Goal: Task Accomplishment & Management: Use online tool/utility

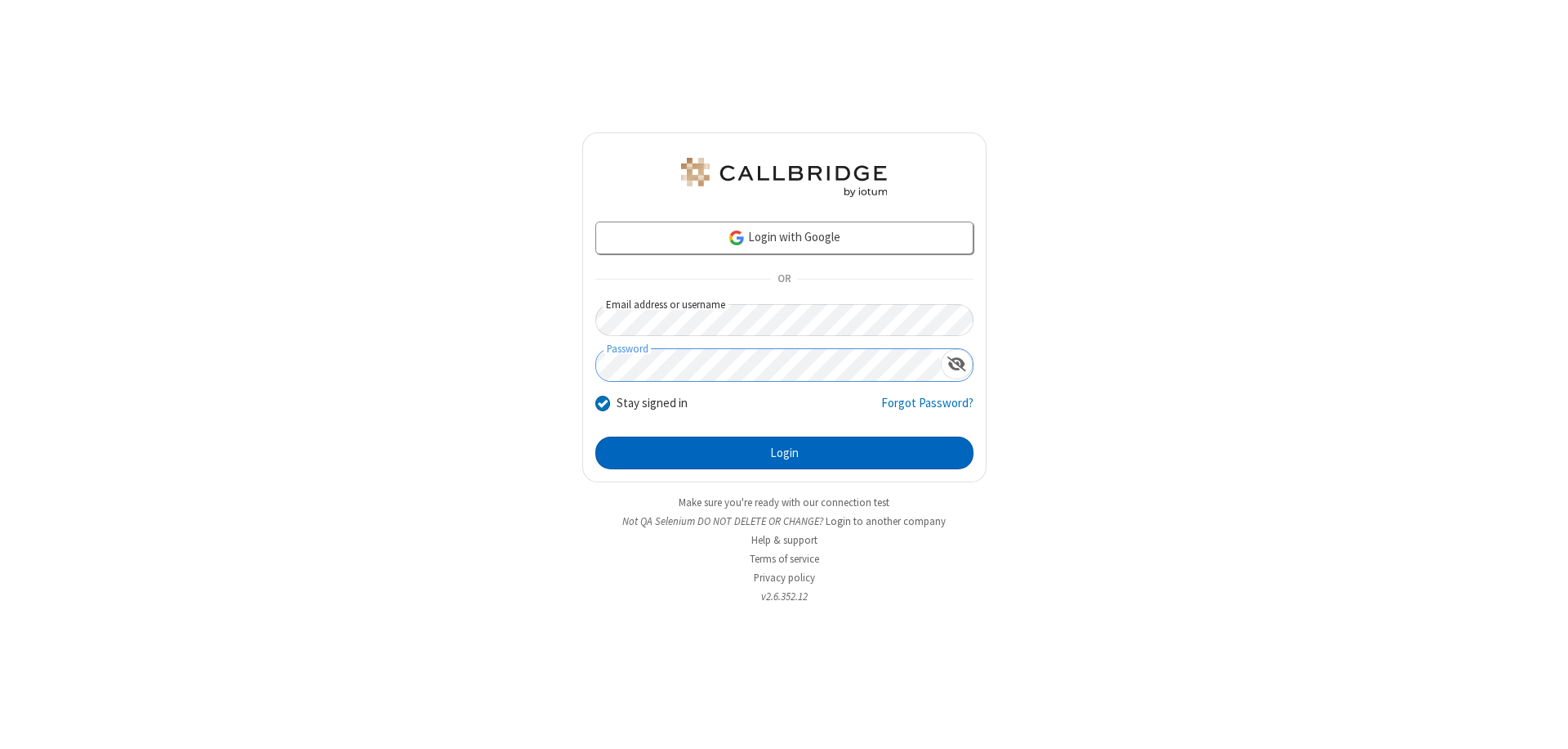
click at [784, 453] on button "Login" at bounding box center [784, 452] width 378 height 33
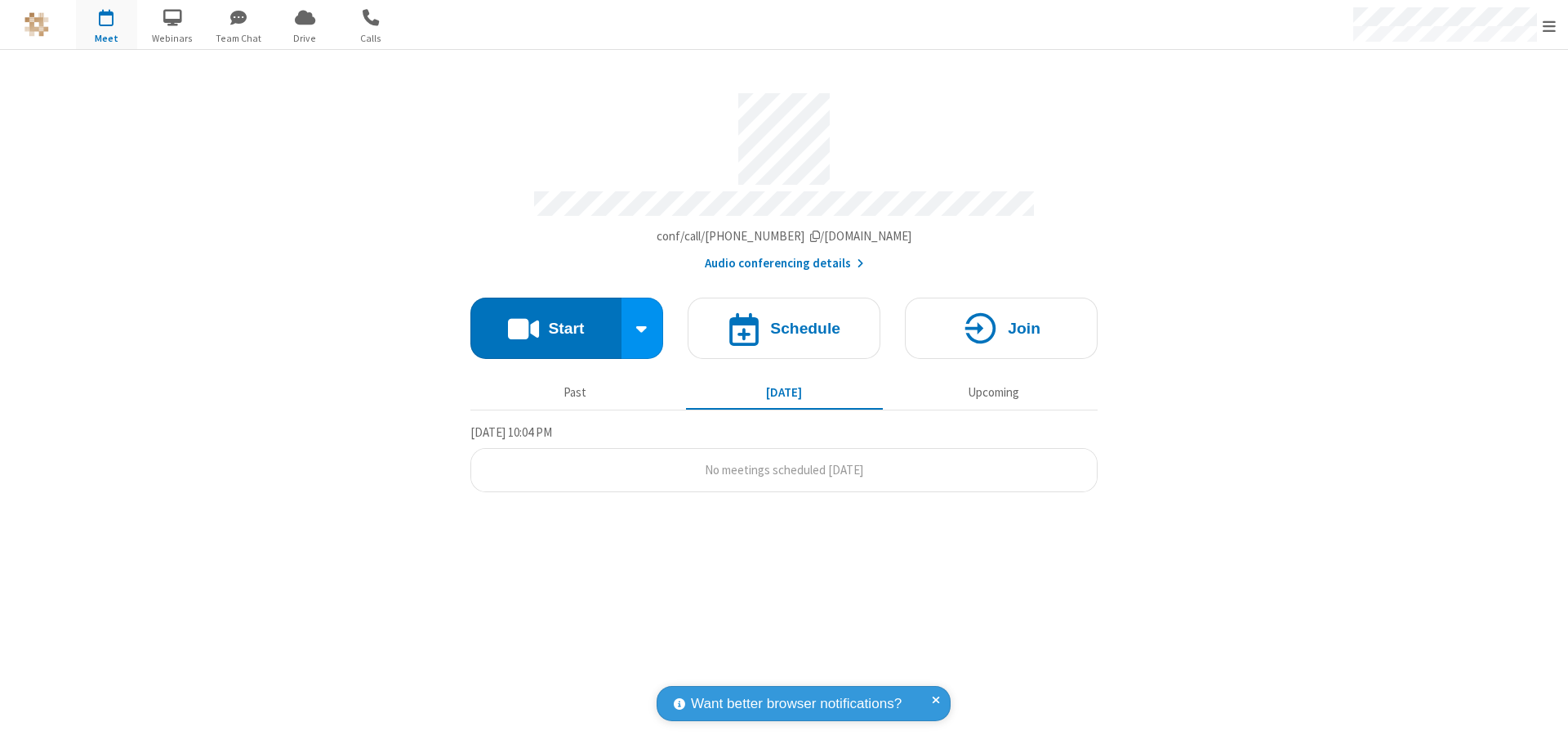
click at [546, 320] on button "Start" at bounding box center [545, 328] width 151 height 61
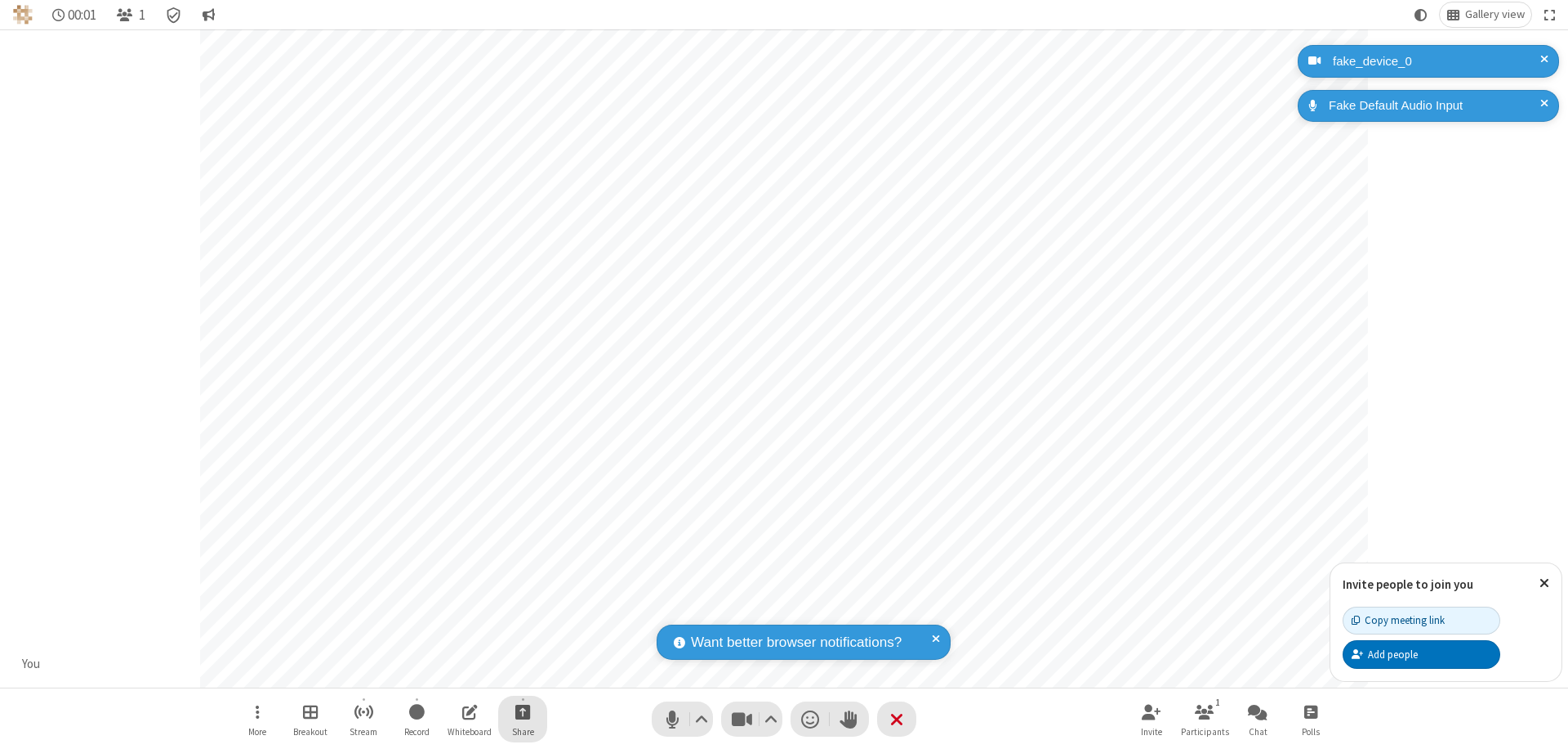
click at [523, 711] on span "Start sharing" at bounding box center [523, 711] width 16 height 20
click at [522, 611] on span "Share additional camera" at bounding box center [532, 615] width 121 height 14
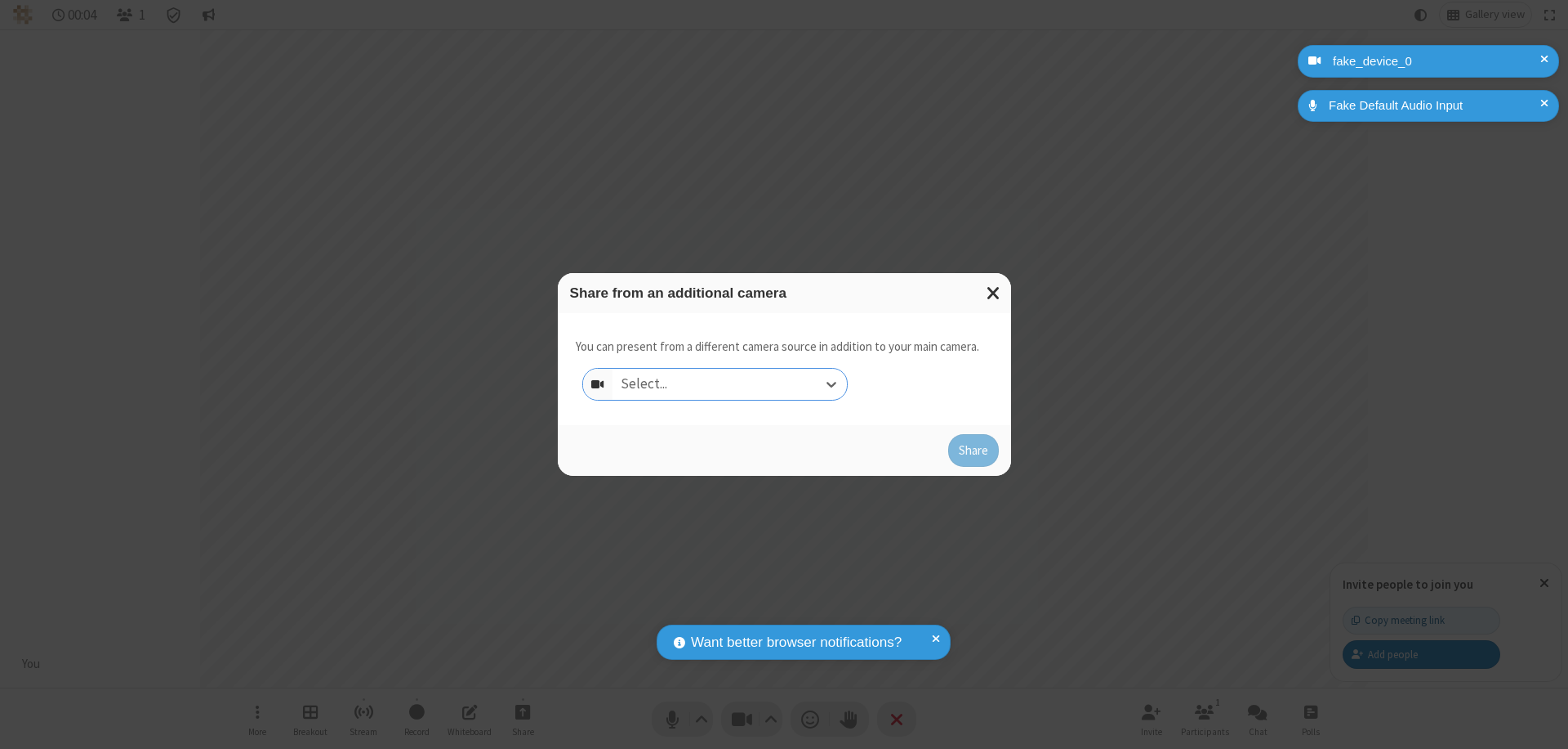
click at [729, 385] on div "Select..." at bounding box center [729, 384] width 234 height 31
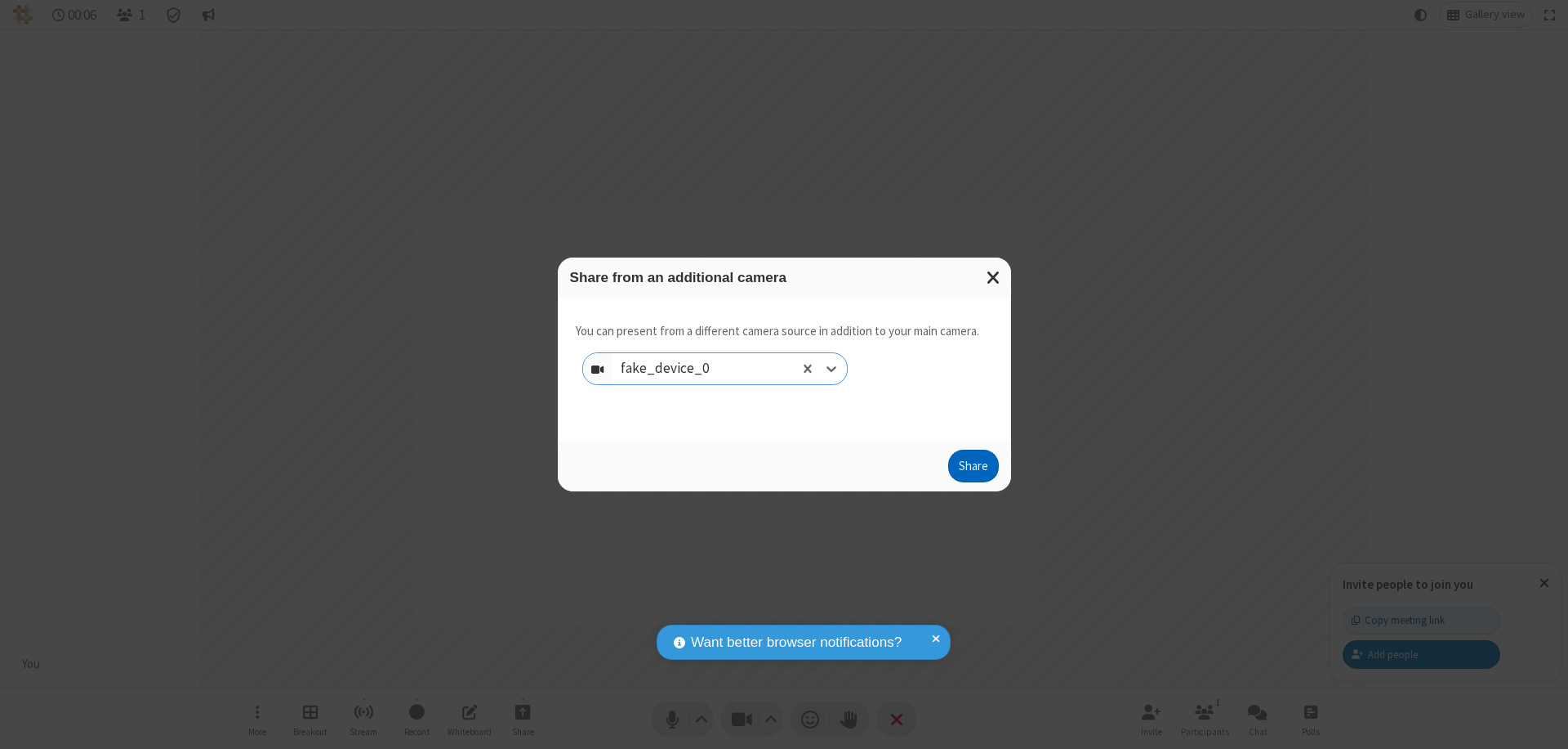
click at [973, 469] on button "Share" at bounding box center [974, 465] width 51 height 33
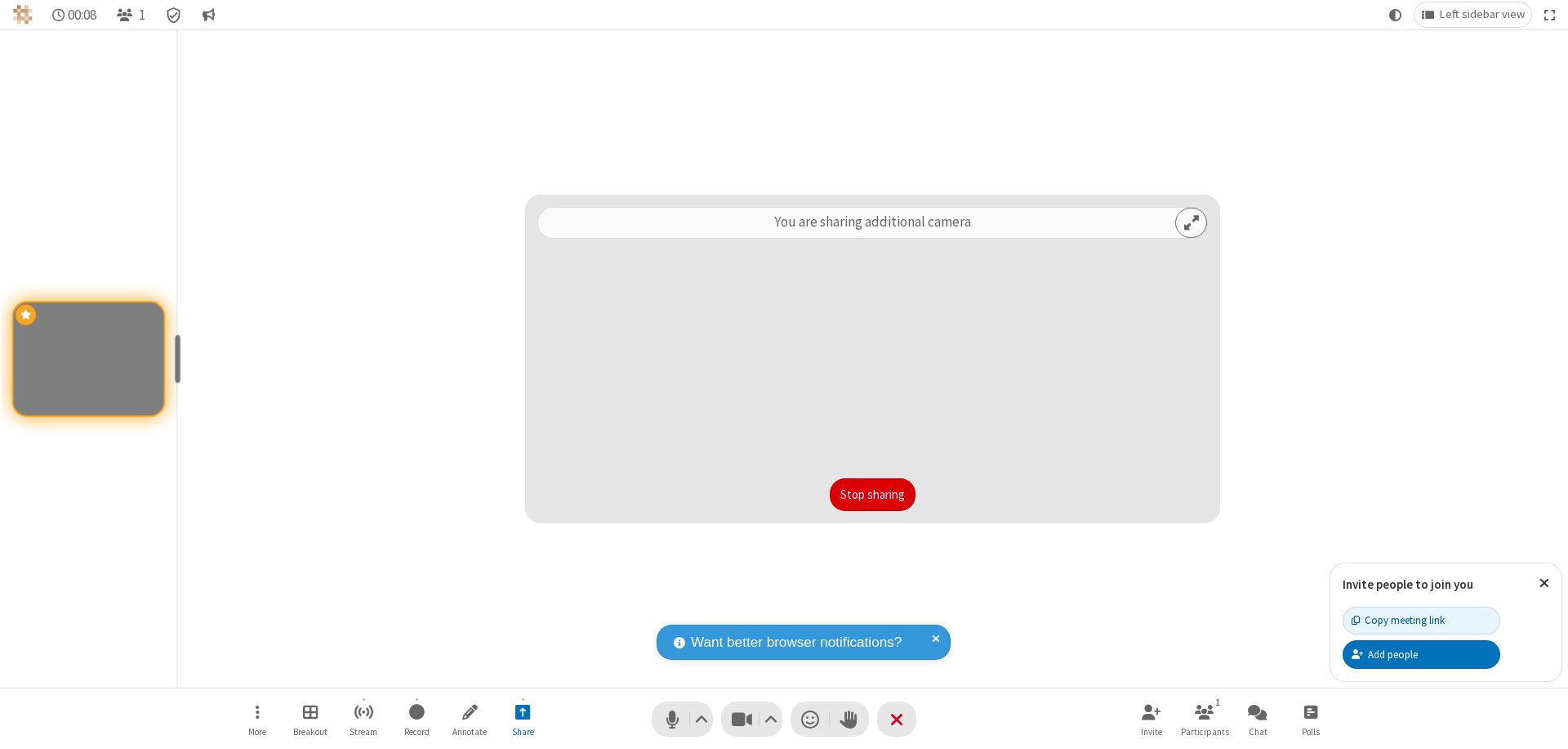
click at [872, 495] on button "Stop sharing" at bounding box center [873, 494] width 86 height 33
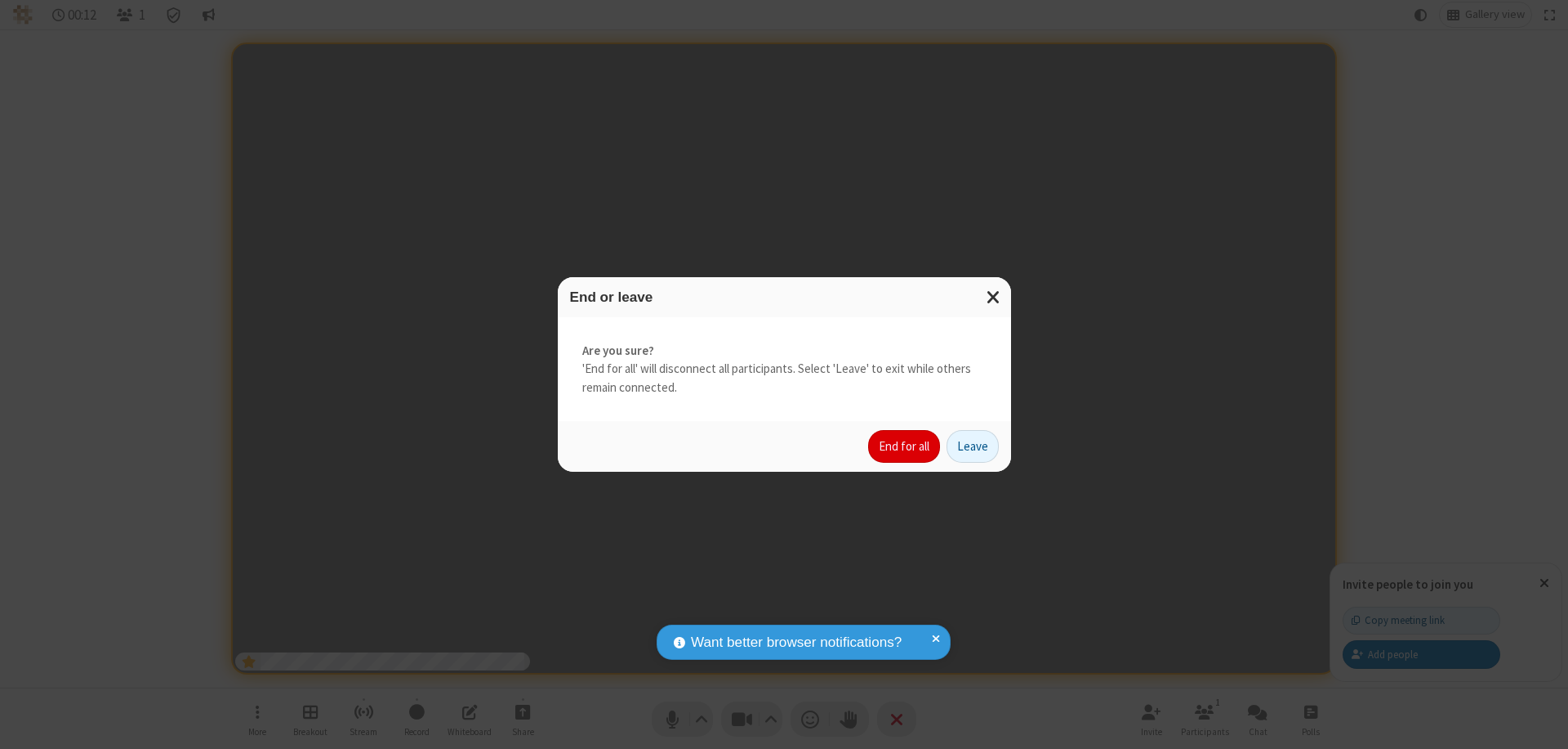
click at [905, 446] on button "End for all" at bounding box center [904, 445] width 72 height 33
